Goal: Navigation & Orientation: Find specific page/section

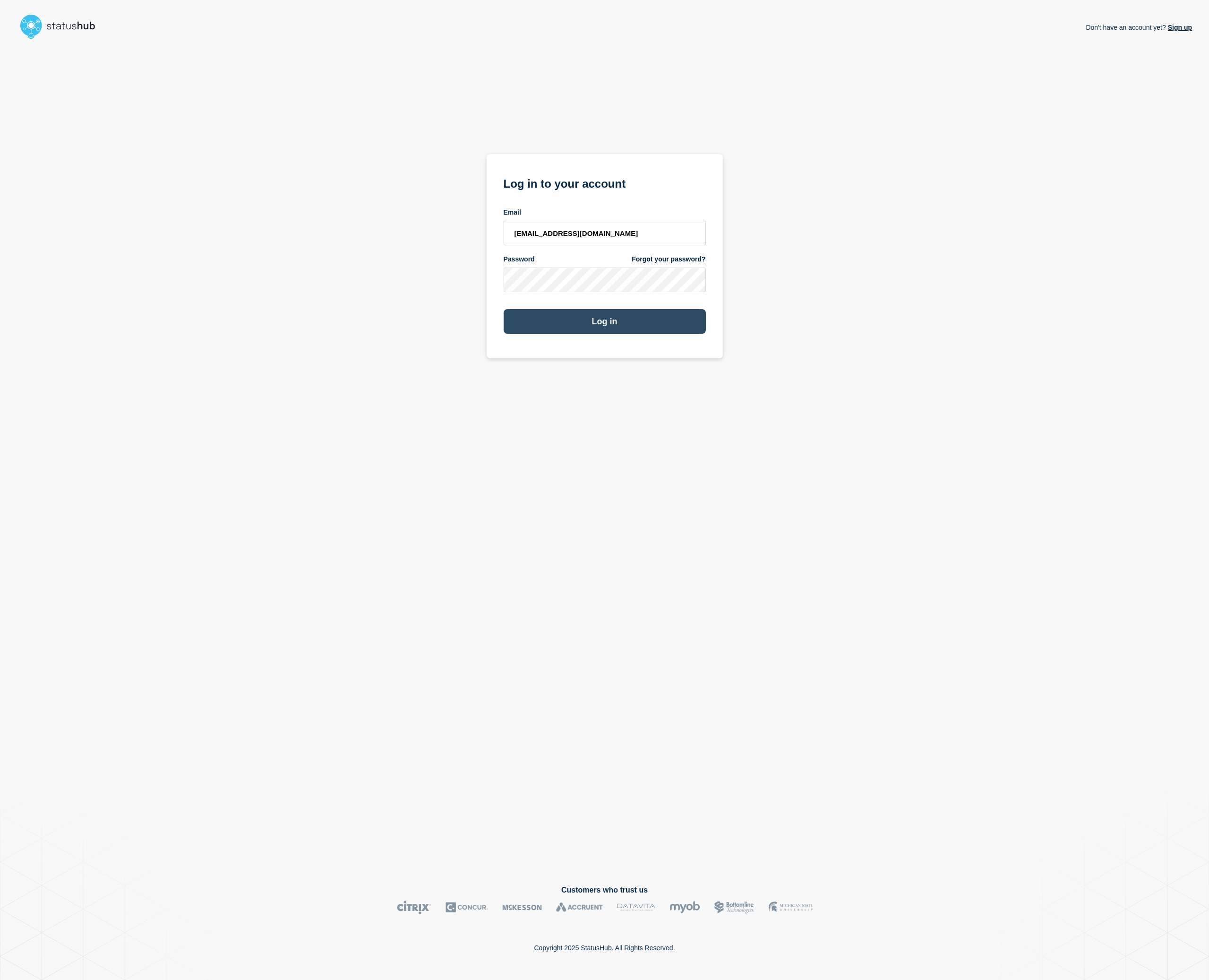
click at [616, 317] on button "Log in" at bounding box center [605, 322] width 203 height 25
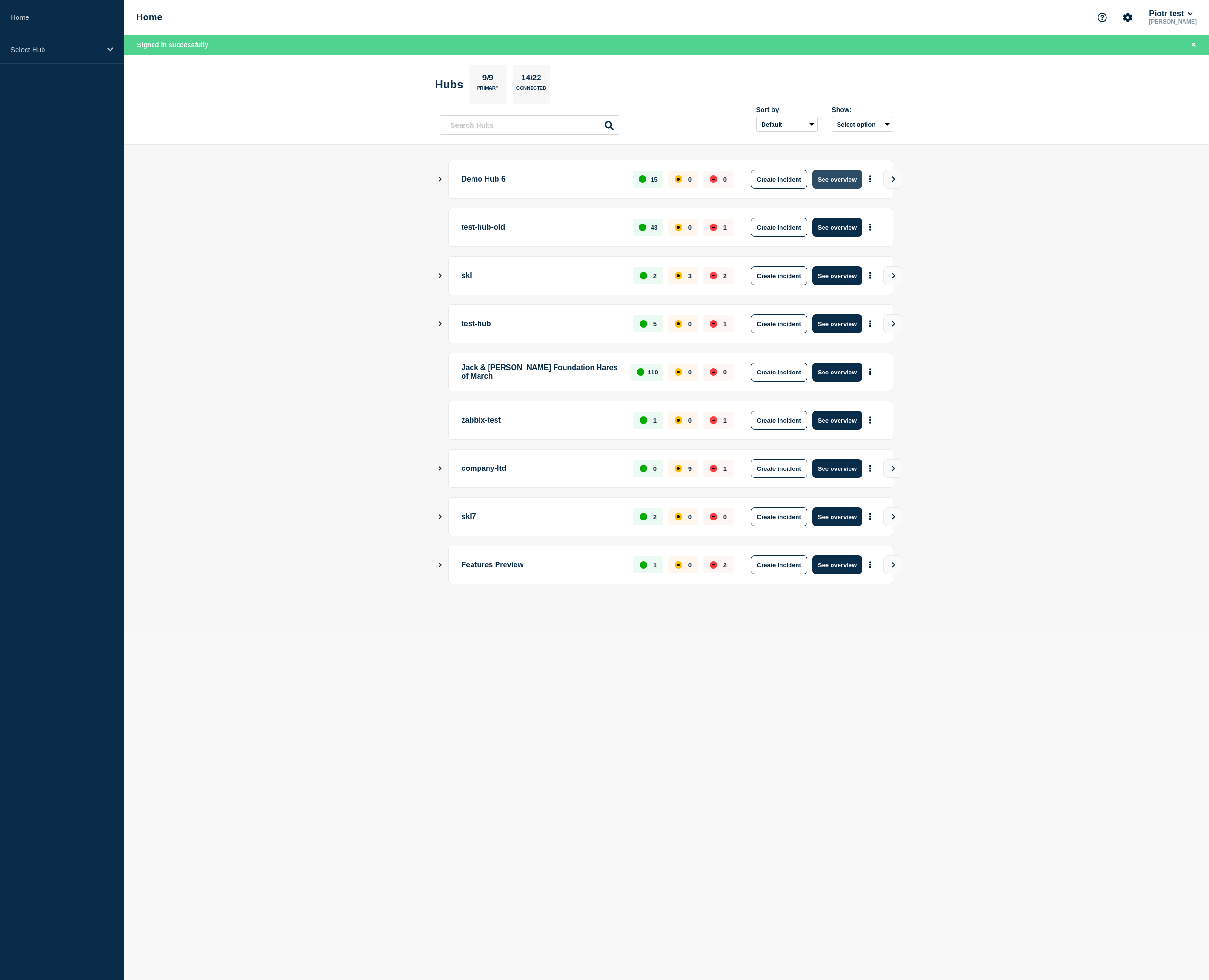
click at [845, 177] on button "See overview" at bounding box center [837, 179] width 50 height 19
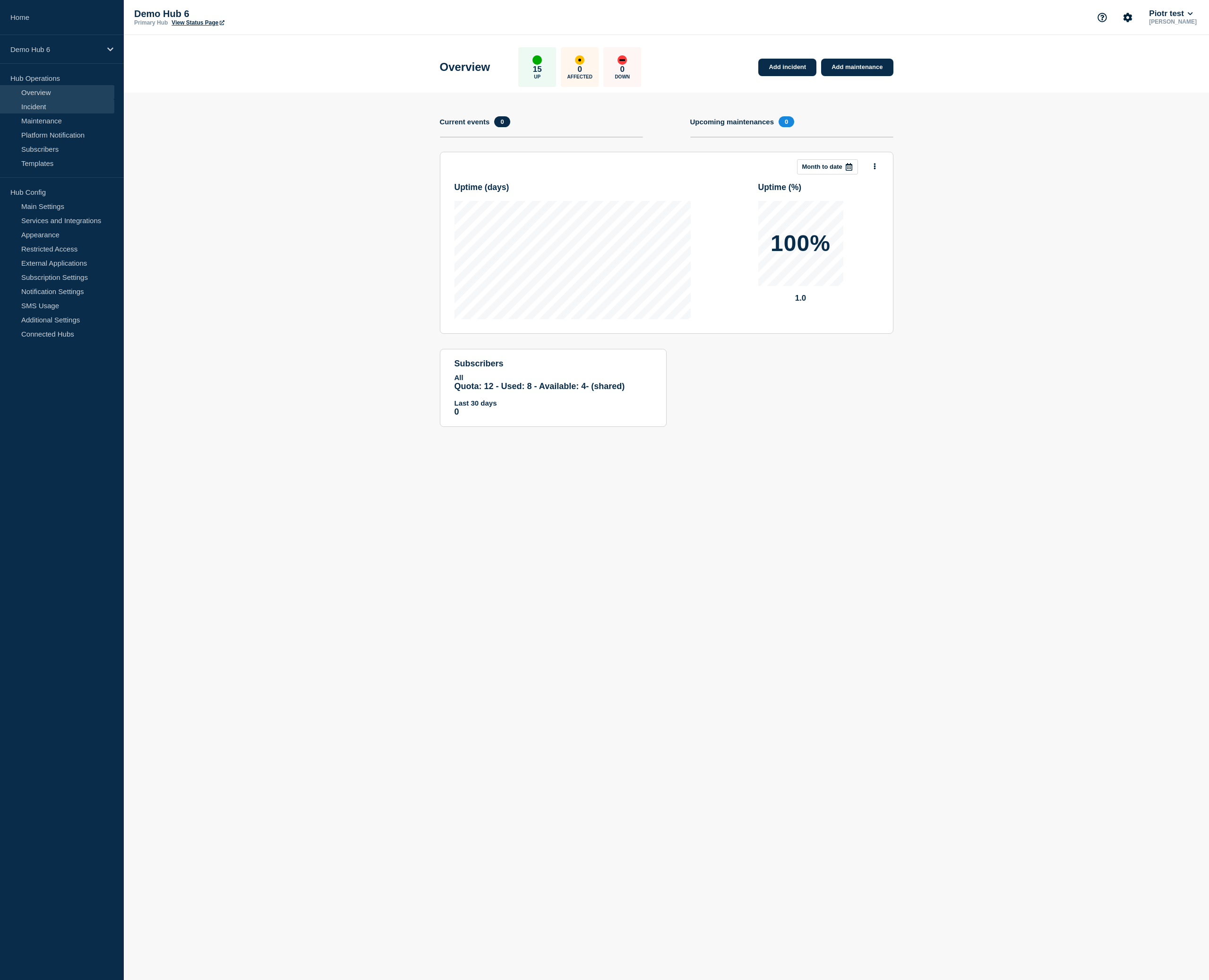
click at [35, 102] on link "Incident" at bounding box center [57, 106] width 114 height 14
click at [40, 106] on link "Incident" at bounding box center [57, 106] width 114 height 14
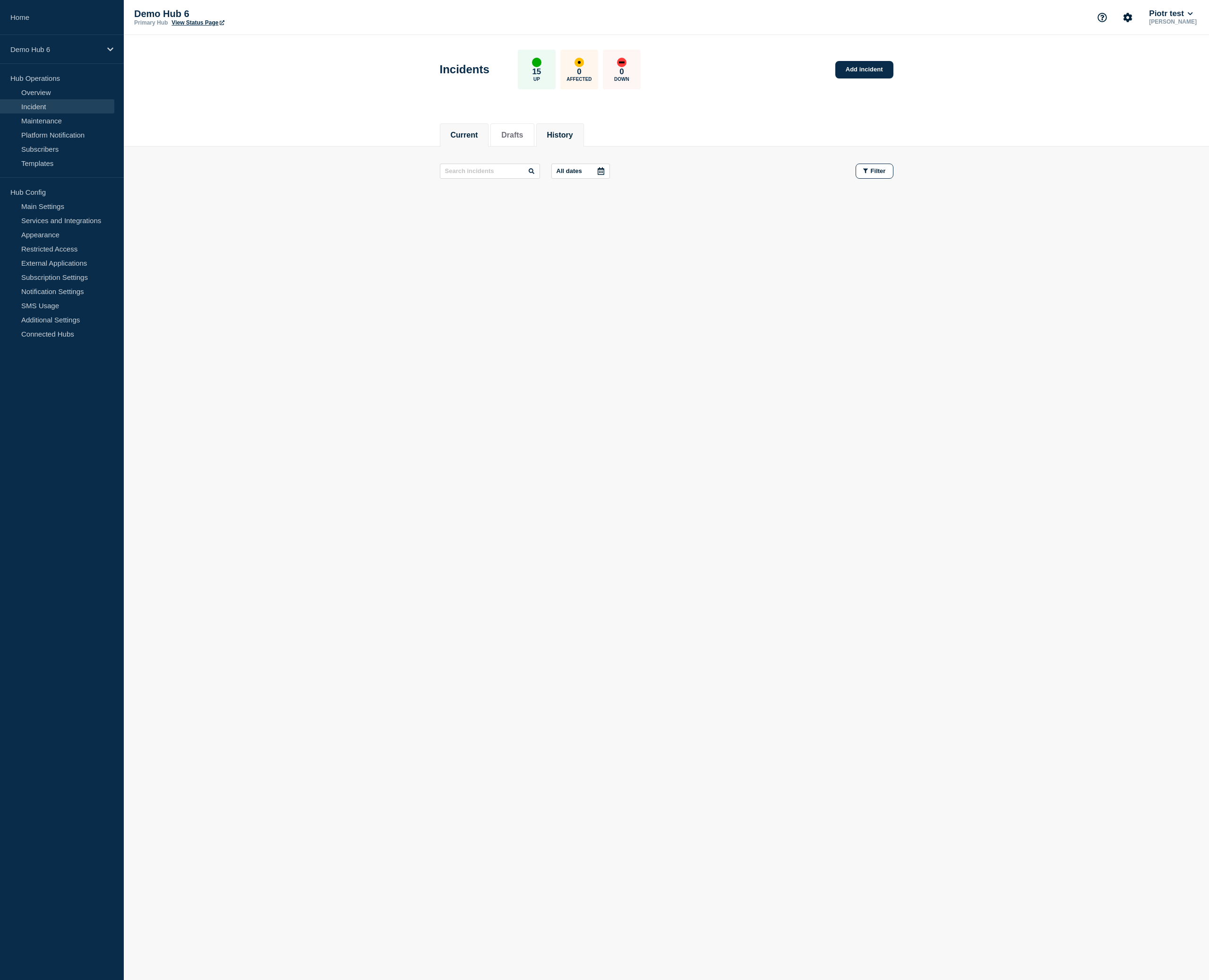
click at [563, 132] on button "History" at bounding box center [560, 135] width 26 height 9
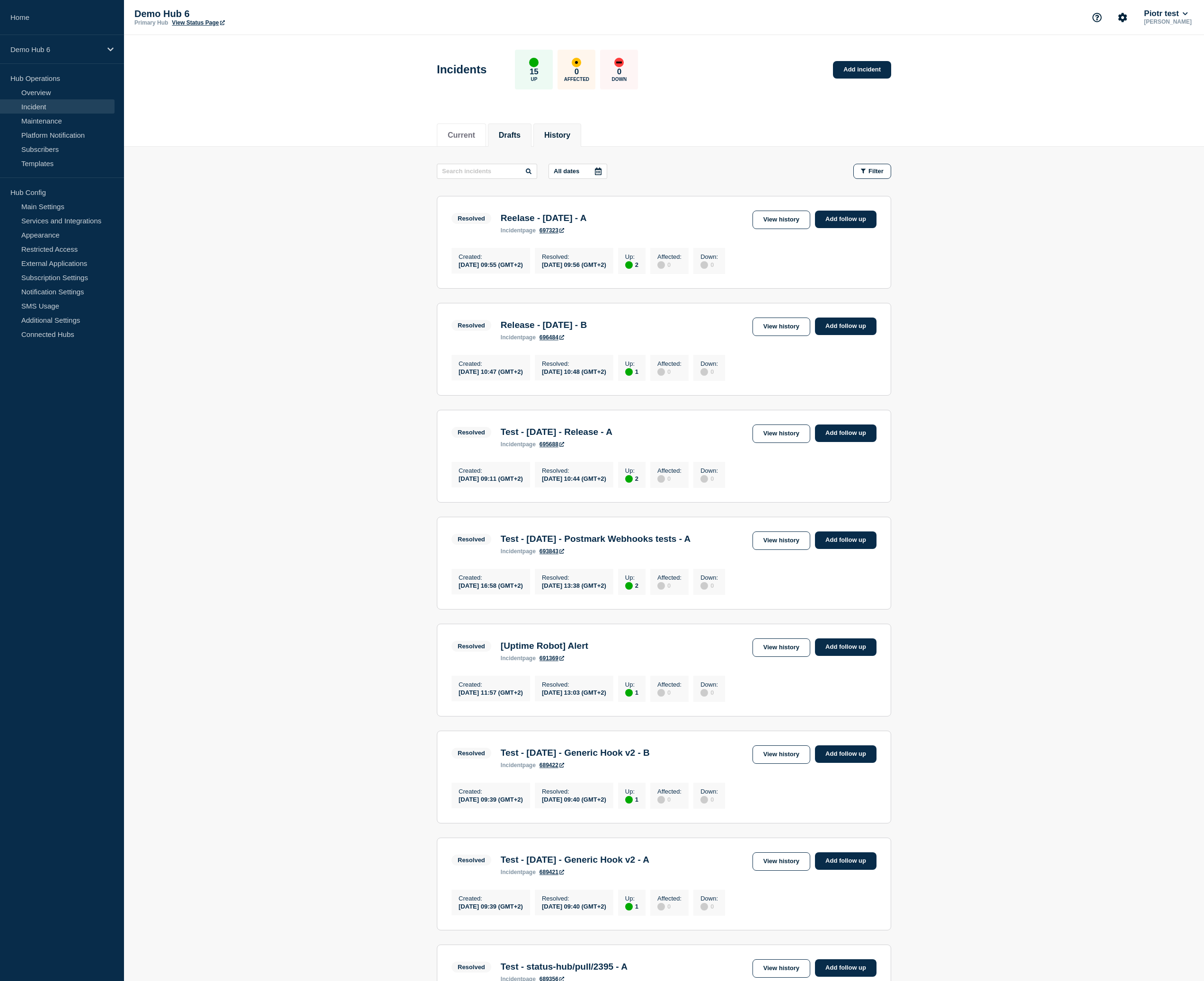
click at [516, 137] on button "Drafts" at bounding box center [510, 135] width 22 height 9
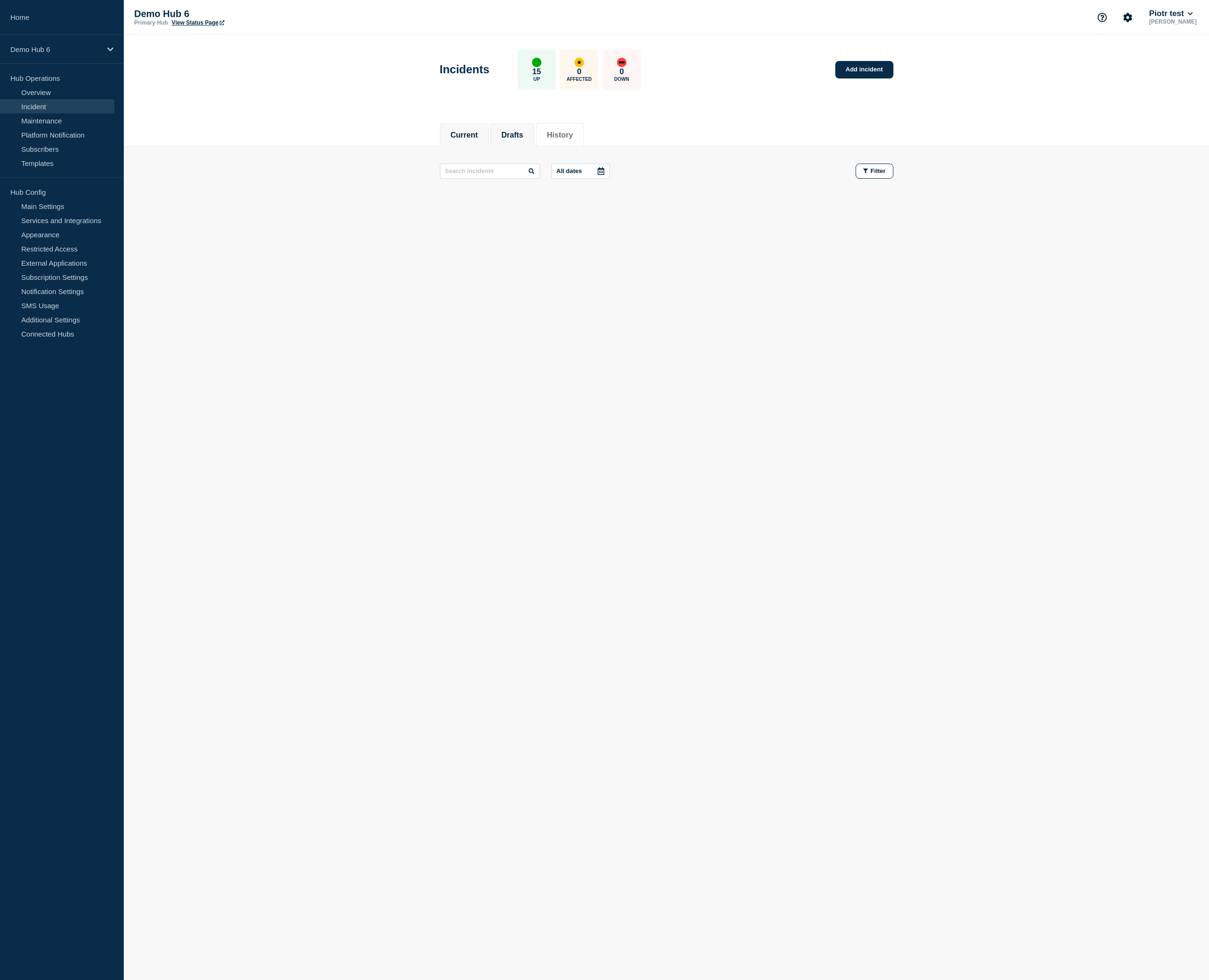
click at [456, 138] on button "Current" at bounding box center [464, 135] width 27 height 9
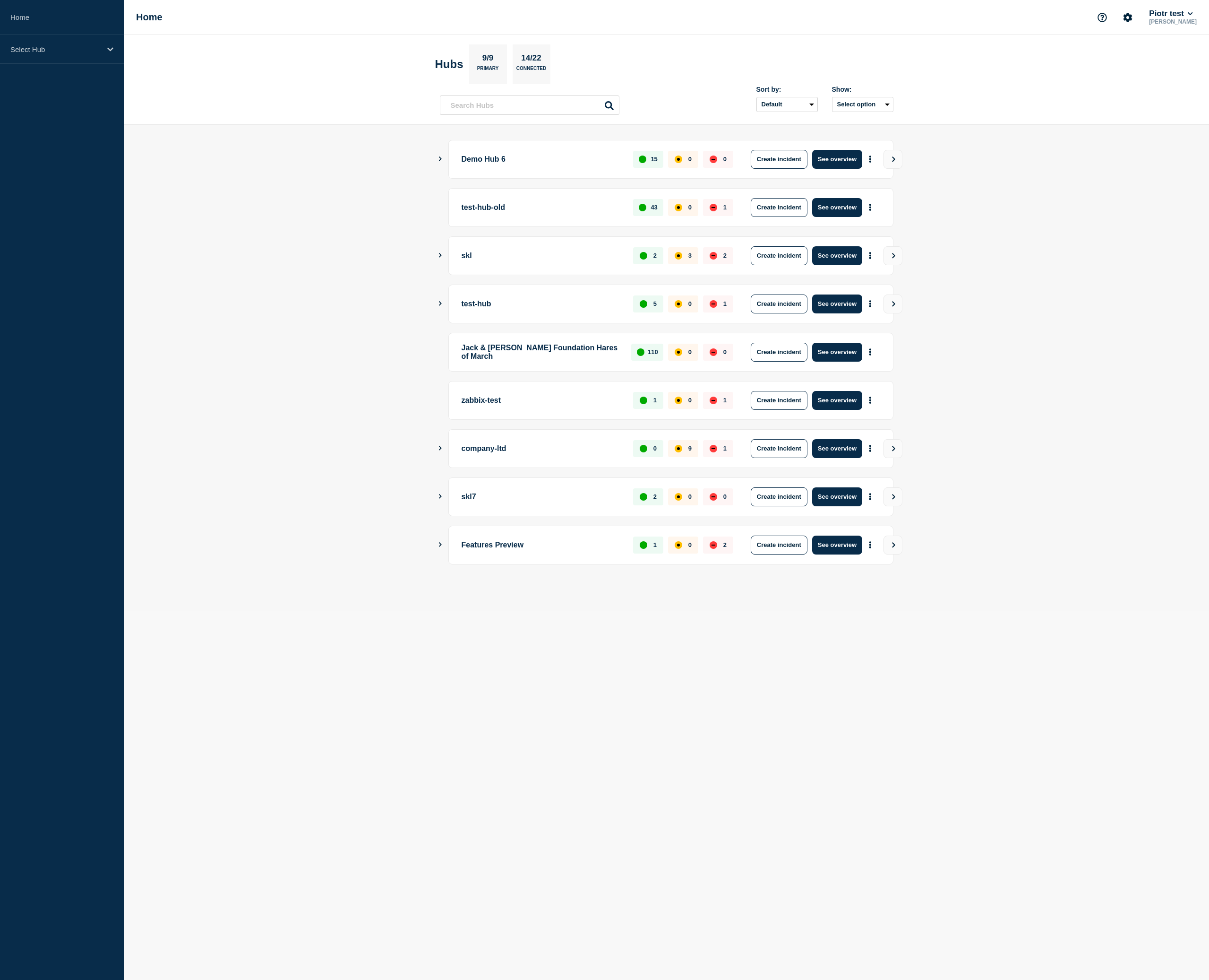
click at [438, 162] on button "Show Connected Hubs" at bounding box center [440, 159] width 5 height 7
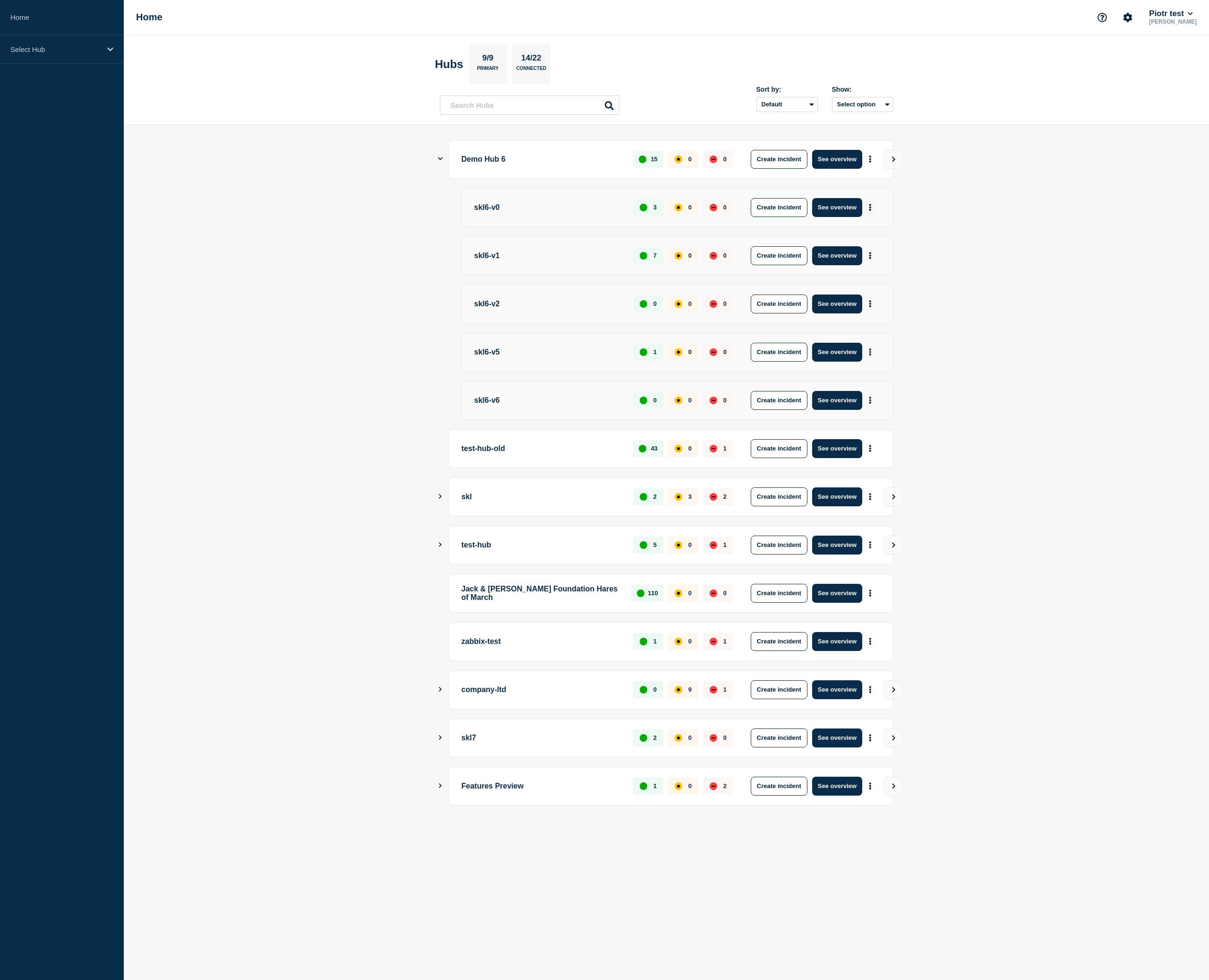
click at [872, 209] on button "More actions" at bounding box center [871, 207] width 12 height 17
click at [869, 251] on link "View Status Page" at bounding box center [869, 250] width 70 height 8
